Goal: Task Accomplishment & Management: Use online tool/utility

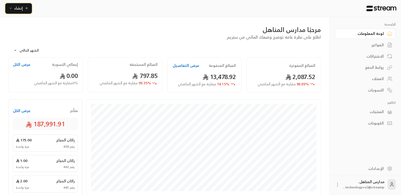
click at [21, 6] on span "إنشاء" at bounding box center [18, 8] width 9 height 7
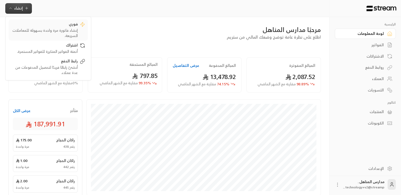
click at [35, 29] on div "إنشاء فاتورة مرة واحدة بسهولة للمعاملات السريعة." at bounding box center [44, 33] width 67 height 11
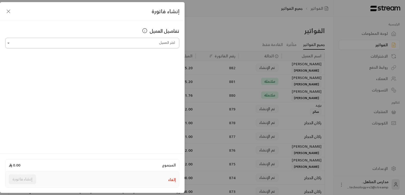
click at [110, 42] on input "اختر العميل" at bounding box center [92, 43] width 174 height 9
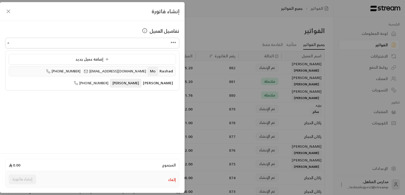
click at [109, 72] on span "[EMAIL_ADDRESS][DOMAIN_NAME]" at bounding box center [115, 71] width 62 height 6
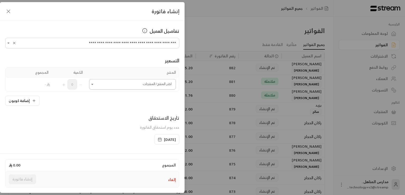
type input "**********"
click at [135, 83] on input "اختر العميل" at bounding box center [132, 84] width 87 height 9
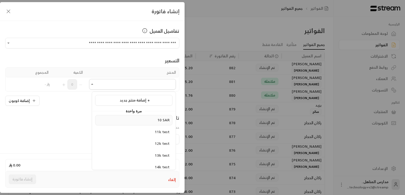
click at [151, 123] on li "10 SAR" at bounding box center [133, 120] width 77 height 10
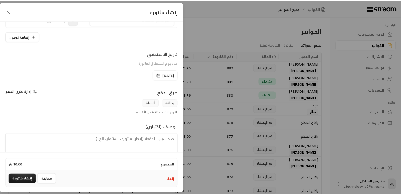
scroll to position [89, 0]
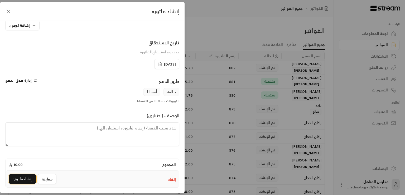
click at [29, 178] on button "إنشاء فاتورة" at bounding box center [22, 179] width 27 height 10
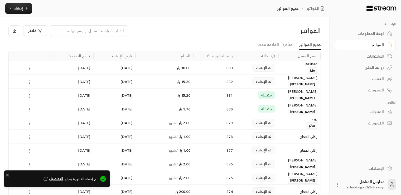
click at [63, 180] on span "التفاصيل" at bounding box center [52, 178] width 21 height 5
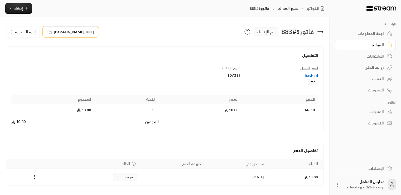
click at [85, 31] on span "[URL][DOMAIN_NAME]" at bounding box center [74, 32] width 40 height 6
